Goal: Transaction & Acquisition: Purchase product/service

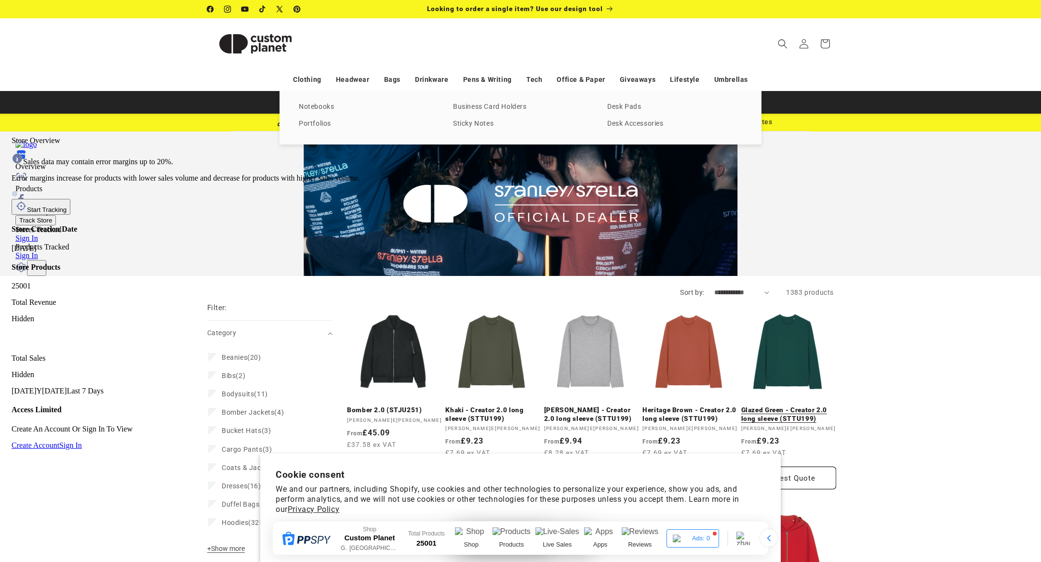
click at [768, 410] on link "Glazed Green - Creator 2.0 long sleeve (STTU199)" at bounding box center [788, 414] width 95 height 17
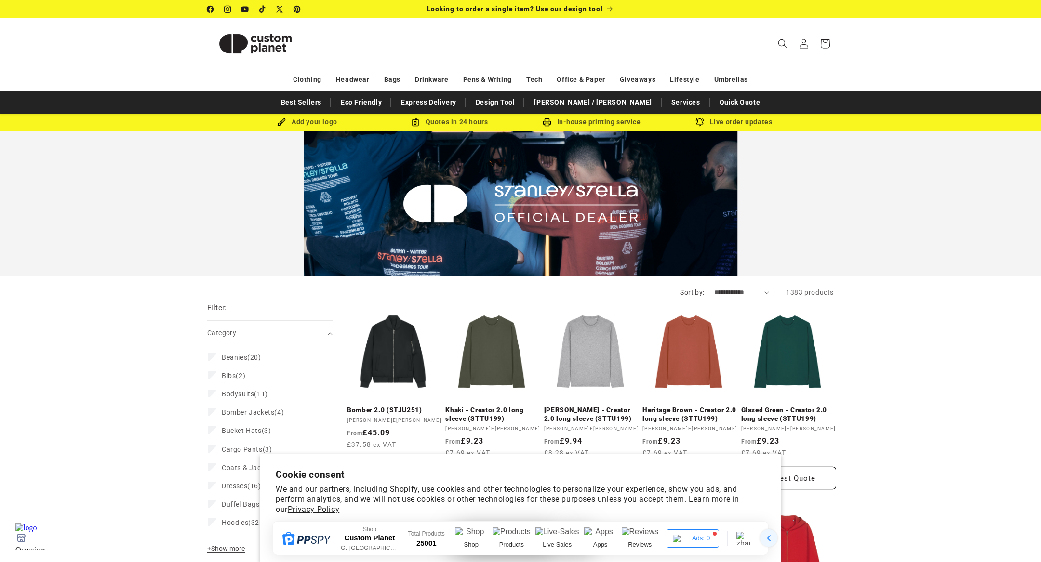
click at [772, 538] on div at bounding box center [768, 538] width 17 height 17
click at [710, 541] on div "Shop Custom Planet [GEOGRAPHIC_DATA] [GEOGRAPHIC_DATA] Total Products 25001 Sho…" at bounding box center [520, 539] width 496 height 34
click at [699, 535] on div "Shop Custom Planet GB Newcastle upon Tyne Total Products 25001 Shop Products Li…" at bounding box center [520, 539] width 496 height 34
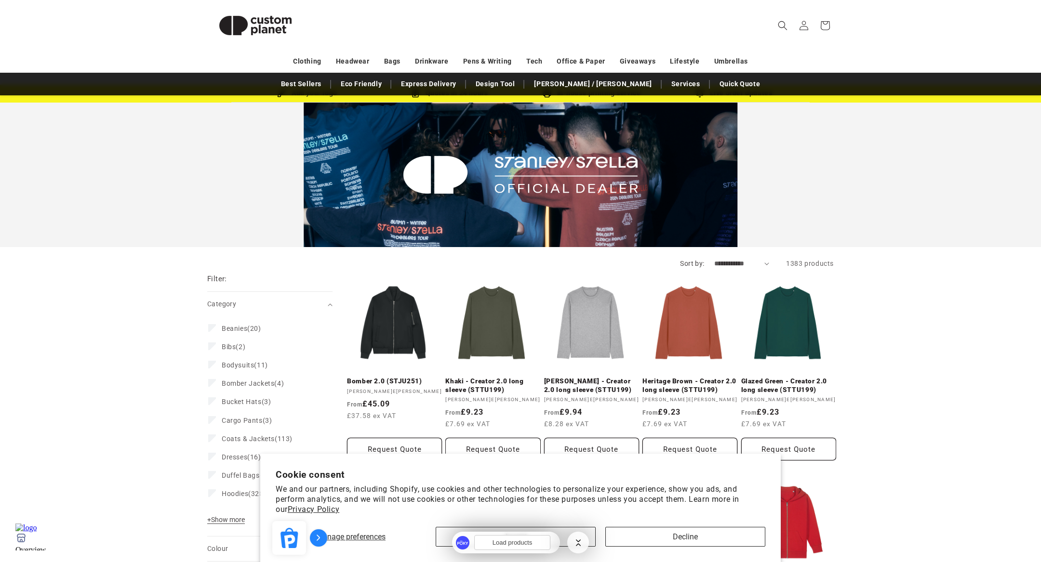
scroll to position [32, 0]
